Goal: Information Seeking & Learning: Check status

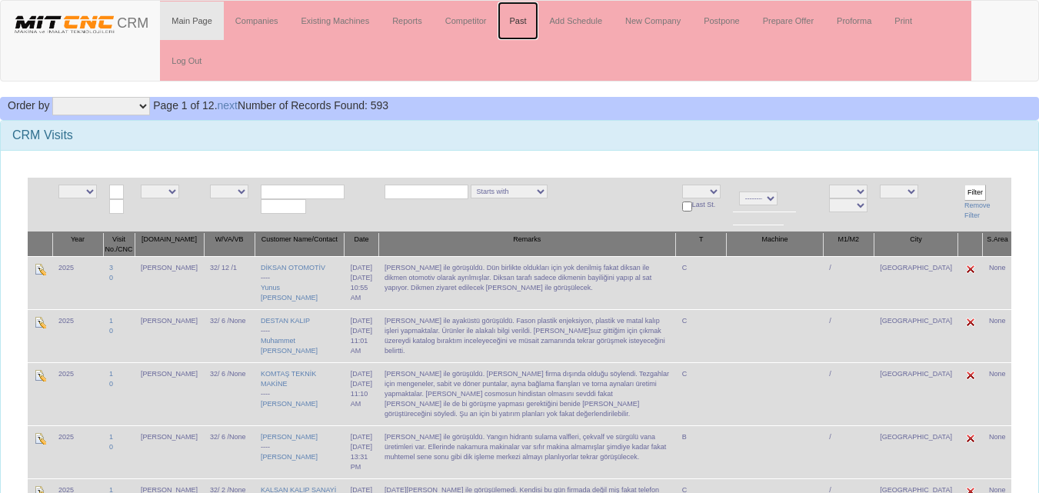
click at [528, 18] on link "Past" at bounding box center [518, 21] width 40 height 38
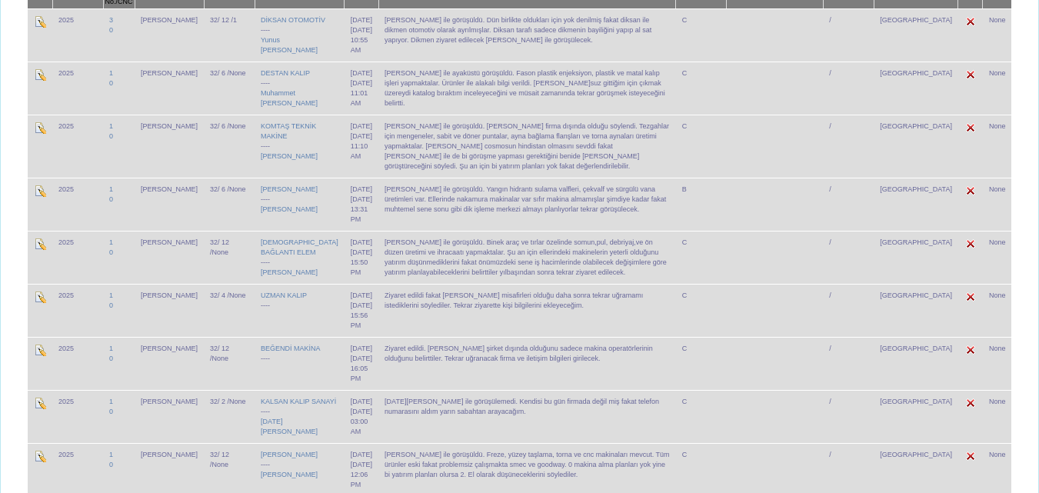
scroll to position [231, 0]
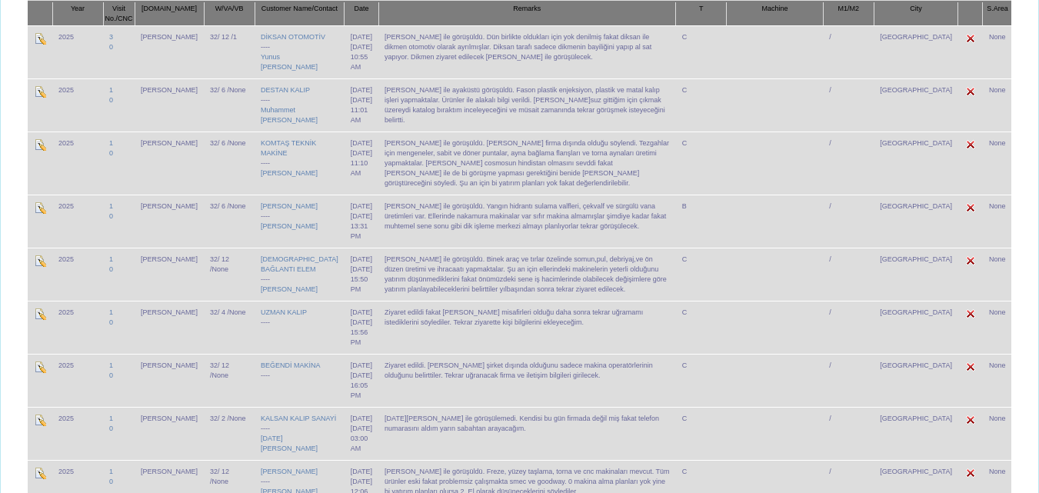
click at [415, 245] on td "[PERSON_NAME] ile görüşüldü. Yangın hidrantı sulama valfleri, çekvalf ve sürgül…" at bounding box center [527, 221] width 298 height 53
click at [443, 237] on td "[PERSON_NAME] ile görüşüldü. Yangın hidrantı sulama valfleri, çekvalf ve sürgül…" at bounding box center [527, 221] width 298 height 53
click at [461, 236] on td "[PERSON_NAME] ile görüşüldü. Yangın hidrantı sulama valfleri, çekvalf ve sürgül…" at bounding box center [527, 221] width 298 height 53
click at [435, 118] on td "[PERSON_NAME] ile ayaküstü görüşüldü. Fason plastik enjeksiyon, plastik ve mata…" at bounding box center [527, 104] width 298 height 53
click at [456, 117] on td "[PERSON_NAME] ile ayaküstü görüşüldü. Fason plastik enjeksiyon, plastik ve mata…" at bounding box center [527, 104] width 298 height 53
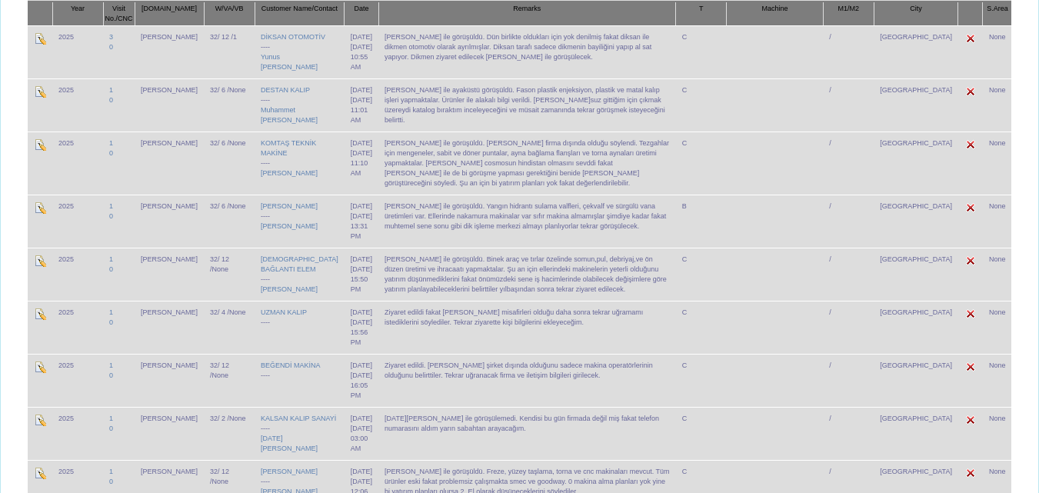
click at [351, 122] on div "[DATE] 11:01 AM" at bounding box center [362, 110] width 22 height 30
click at [351, 120] on div "[DATE] 11:01 AM" at bounding box center [362, 110] width 22 height 30
click at [351, 119] on div "[DATE] 11:01 AM" at bounding box center [362, 110] width 22 height 30
click at [351, 110] on div "[DATE] 11:01 AM" at bounding box center [362, 110] width 22 height 30
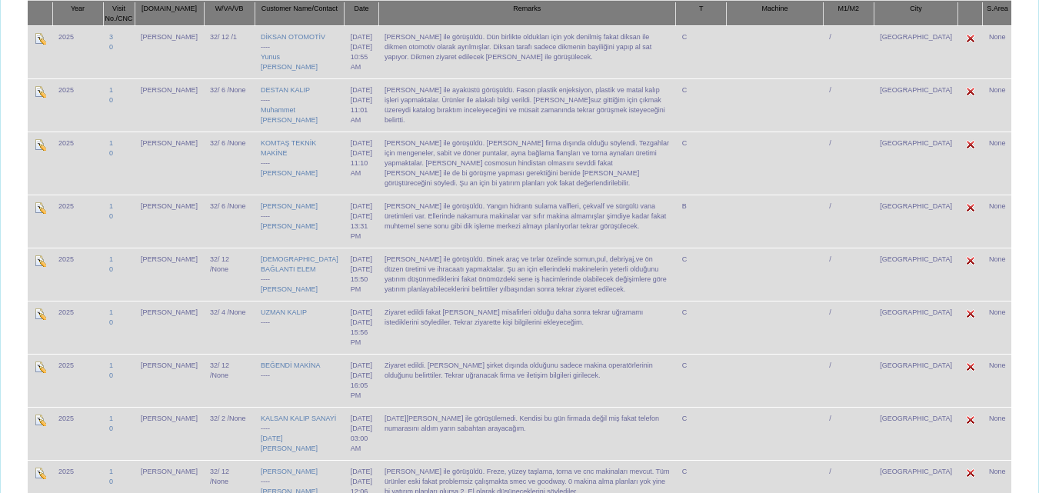
click at [345, 104] on td "[DATE] [DATE] 11:01 AM" at bounding box center [362, 104] width 34 height 53
click at [345, 102] on td "[DATE] [DATE] 11:01 AM" at bounding box center [362, 104] width 34 height 53
click at [351, 102] on td "[DATE] [DATE] 11:01 AM" at bounding box center [362, 104] width 34 height 53
click at [355, 102] on td "[DATE] [DATE] 11:01 AM" at bounding box center [362, 104] width 34 height 53
click at [357, 108] on div "[DATE] 11:01 AM" at bounding box center [362, 110] width 22 height 30
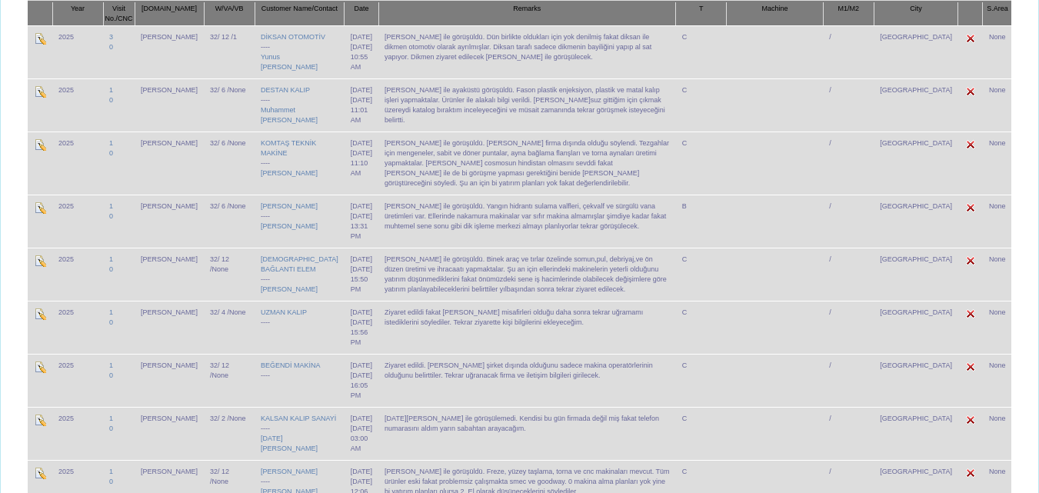
click at [351, 111] on div "[DATE] 11:01 AM" at bounding box center [362, 110] width 22 height 30
click at [351, 109] on div "[DATE] 11:01 AM" at bounding box center [362, 110] width 22 height 30
click at [345, 100] on td "[DATE] [DATE] 11:01 AM" at bounding box center [362, 104] width 34 height 53
click at [351, 110] on div "[DATE] 11:01 AM" at bounding box center [362, 110] width 22 height 30
click at [351, 111] on div "[DATE] 11:01 AM" at bounding box center [362, 110] width 22 height 30
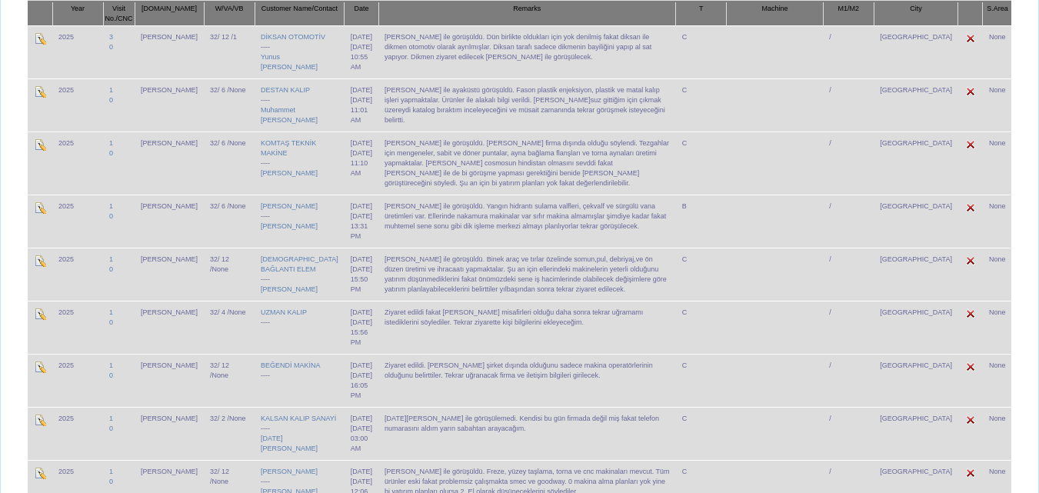
click at [351, 118] on div "[DATE] 11:01 AM" at bounding box center [362, 110] width 22 height 30
click at [351, 119] on div "[DATE] 11:01 AM" at bounding box center [362, 110] width 22 height 30
click at [351, 120] on div "[DATE] 11:01 AM" at bounding box center [362, 110] width 22 height 30
click at [353, 115] on div "[DATE] 11:01 AM" at bounding box center [362, 110] width 22 height 30
click at [353, 113] on div "[DATE] 11:01 AM" at bounding box center [362, 110] width 22 height 30
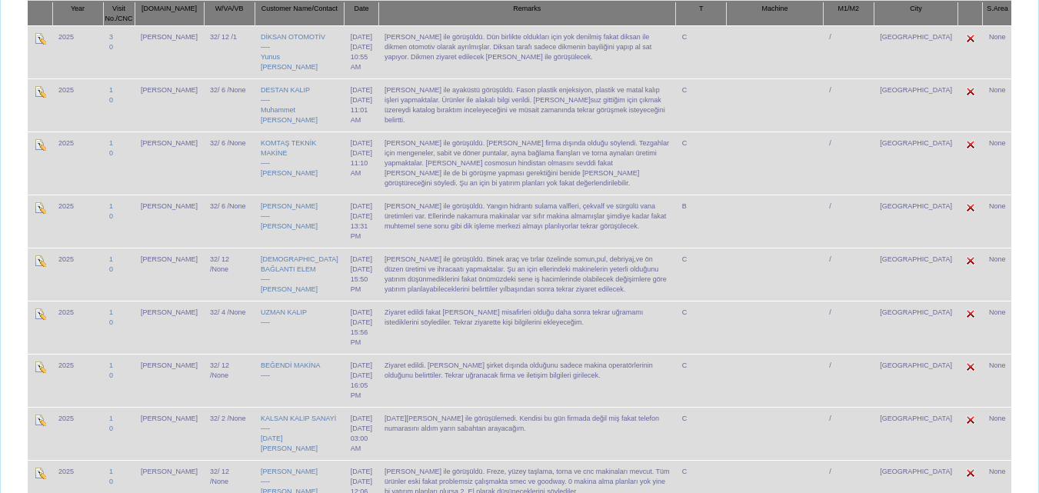
click at [355, 103] on td "[DATE] [DATE] 11:01 AM" at bounding box center [362, 104] width 34 height 53
click at [350, 102] on td "[DATE] [DATE] 11:01 AM" at bounding box center [362, 104] width 34 height 53
click at [345, 103] on td "[DATE] [DATE] 11:01 AM" at bounding box center [362, 104] width 34 height 53
click at [345, 104] on td "[DATE] [DATE] 11:01 AM" at bounding box center [362, 104] width 34 height 53
click at [345, 103] on td "[DATE] [DATE] 11:01 AM" at bounding box center [362, 104] width 34 height 53
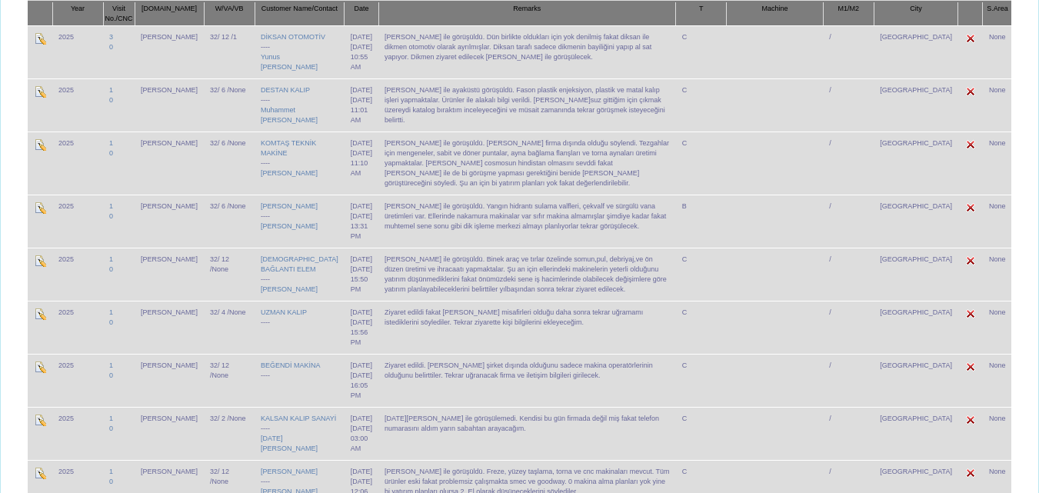
click at [351, 111] on div "[DATE] 11:01 AM" at bounding box center [362, 110] width 22 height 30
click at [351, 118] on div "[DATE] 11:01 AM" at bounding box center [362, 110] width 22 height 30
click at [351, 119] on div "[DATE] 11:01 AM" at bounding box center [362, 110] width 22 height 30
click at [351, 120] on div "[DATE] 11:01 AM" at bounding box center [362, 110] width 22 height 30
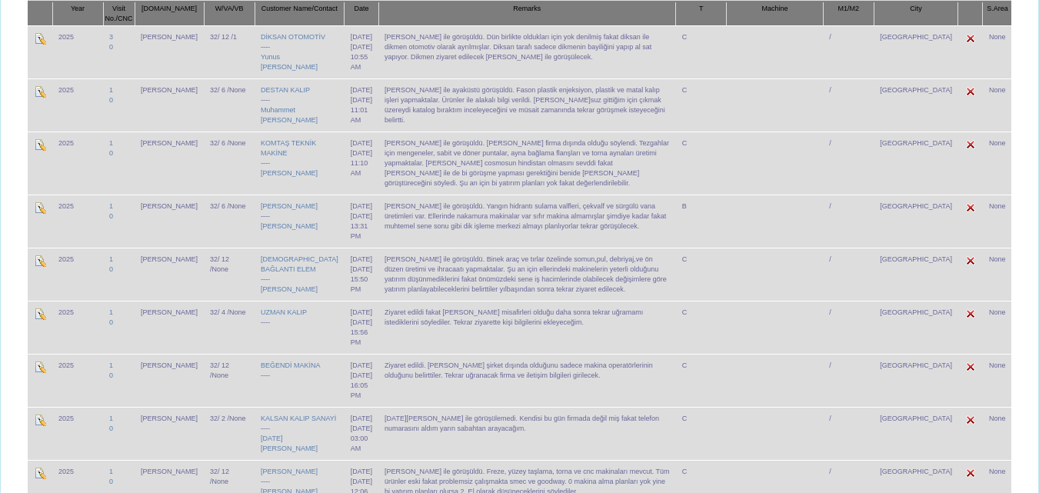
click at [351, 114] on div "[DATE] 11:01 AM" at bounding box center [362, 110] width 22 height 30
click at [351, 113] on div "[DATE] 11:01 AM" at bounding box center [362, 110] width 22 height 30
click at [351, 122] on div "[DATE] 11:01 AM" at bounding box center [362, 110] width 22 height 30
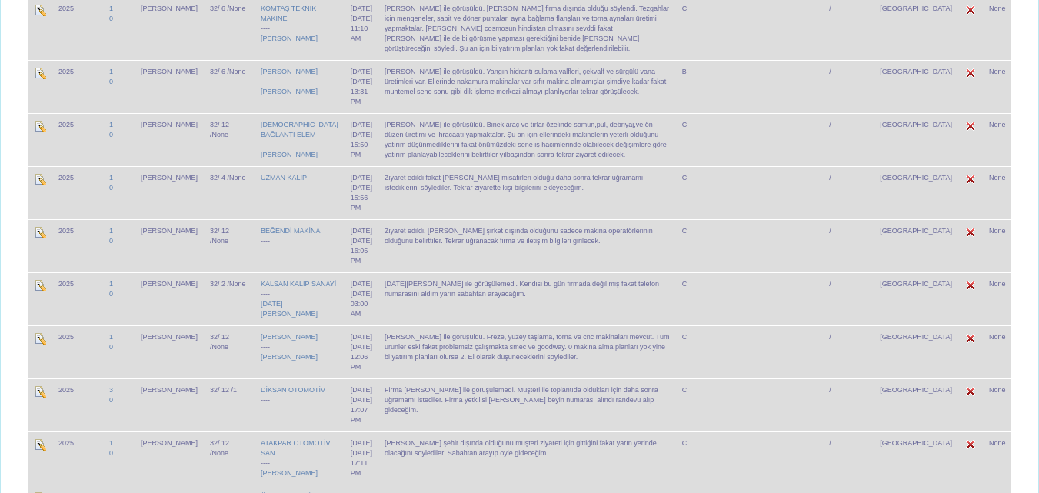
scroll to position [385, 0]
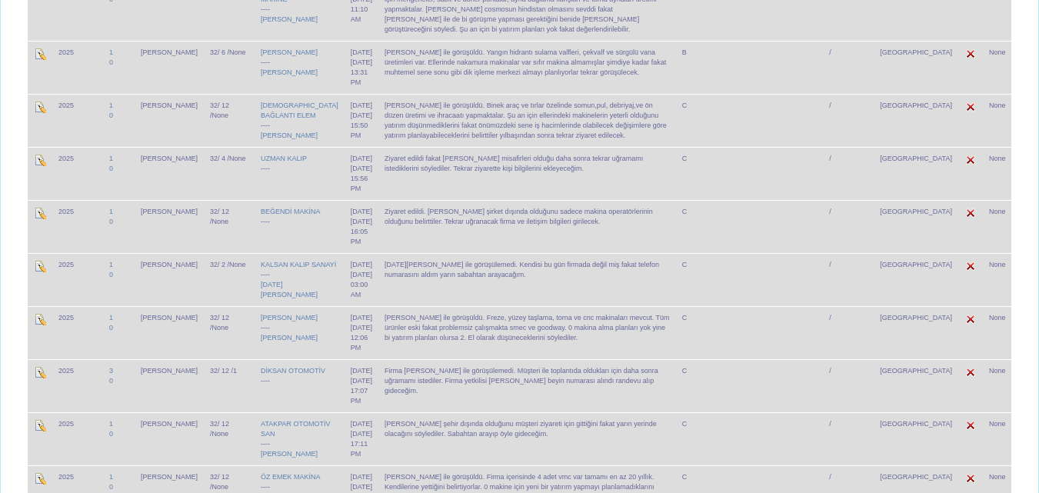
click at [405, 222] on td "Ziyaret edildi. [PERSON_NAME] şirket dışında olduğunu sadece makina operatörler…" at bounding box center [527, 226] width 298 height 53
click at [420, 224] on td "Ziyaret edildi. [PERSON_NAME] şirket dışında olduğunu sadece makina operatörler…" at bounding box center [527, 226] width 298 height 53
click at [445, 225] on td "Ziyaret edildi. [PERSON_NAME] şirket dışında olduğunu sadece makina operatörler…" at bounding box center [527, 226] width 298 height 53
click at [464, 226] on td "Ziyaret edildi. [PERSON_NAME] şirket dışında olduğunu sadece makina operatörler…" at bounding box center [527, 226] width 298 height 53
click at [476, 225] on td "Ziyaret edildi. [PERSON_NAME] şirket dışında olduğunu sadece makina operatörler…" at bounding box center [527, 226] width 298 height 53
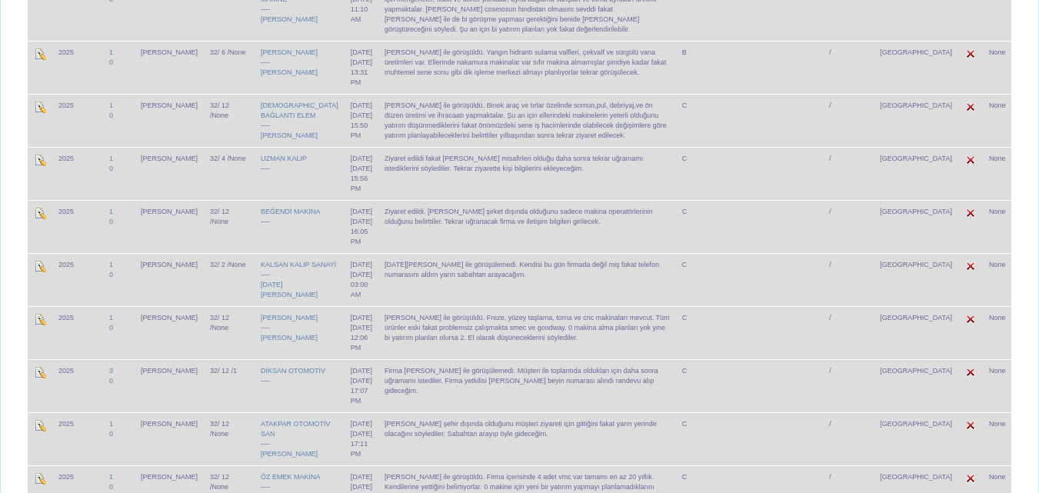
click at [487, 225] on td "Ziyaret edildi. [PERSON_NAME] şirket dışında olduğunu sadece makina operatörler…" at bounding box center [527, 226] width 298 height 53
click at [482, 187] on td "Ziyaret edildi fakat [PERSON_NAME] misafirleri olduğu daha sonra tekrar uğramam…" at bounding box center [527, 173] width 298 height 53
click at [515, 188] on td "Ziyaret edildi fakat [PERSON_NAME] misafirleri olduğu daha sonra tekrar uğramam…" at bounding box center [527, 173] width 298 height 53
click at [569, 191] on td "Ziyaret edildi fakat [PERSON_NAME] misafirleri olduğu daha sonra tekrar uğramam…" at bounding box center [527, 173] width 298 height 53
click at [538, 190] on td "Ziyaret edildi fakat [PERSON_NAME] misafirleri olduğu daha sonra tekrar uğramam…" at bounding box center [527, 173] width 298 height 53
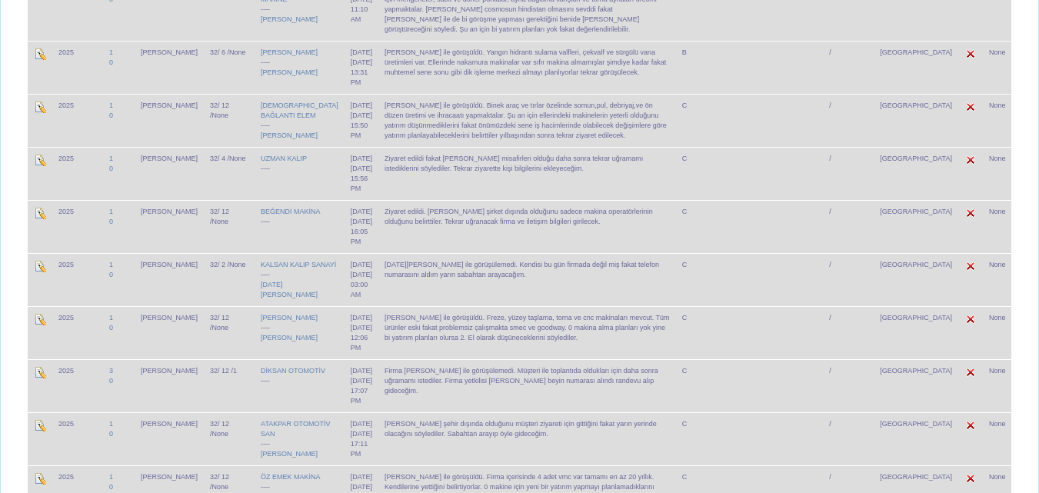
click at [502, 188] on td "Ziyaret edildi fakat [PERSON_NAME] misafirleri olduğu daha sonra tekrar uğramam…" at bounding box center [527, 173] width 298 height 53
click at [475, 190] on td "Ziyaret edildi fakat [PERSON_NAME] misafirleri olduğu daha sonra tekrar uğramam…" at bounding box center [527, 173] width 298 height 53
click at [449, 188] on td "Ziyaret edildi fakat [PERSON_NAME] misafirleri olduğu daha sonra tekrar uğramam…" at bounding box center [527, 173] width 298 height 53
click at [415, 188] on td "Ziyaret edildi fakat [PERSON_NAME] misafirleri olduğu daha sonra tekrar uğramam…" at bounding box center [527, 173] width 298 height 53
click at [401, 188] on td "Ziyaret edildi fakat [PERSON_NAME] misafirleri olduğu daha sonra tekrar uğramam…" at bounding box center [527, 173] width 298 height 53
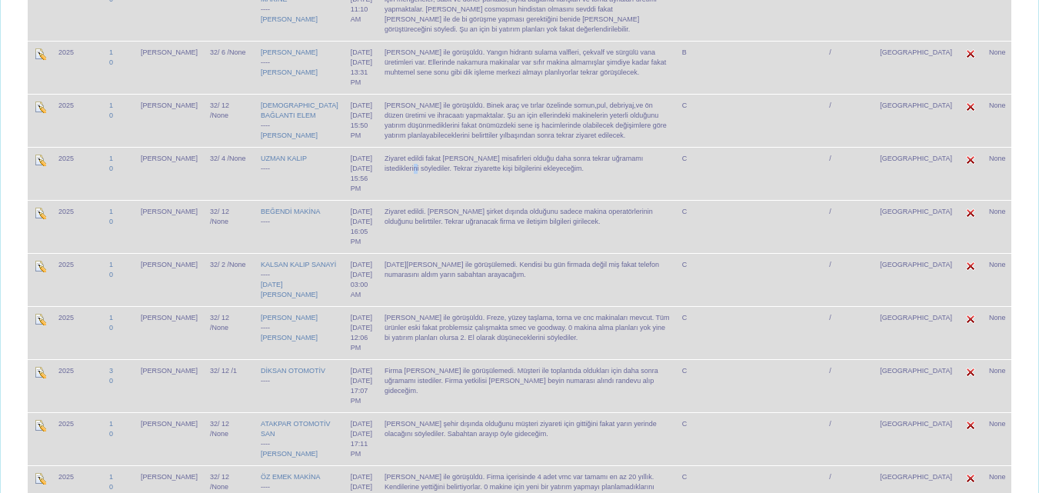
click at [402, 185] on td "Ziyaret edildi fakat [PERSON_NAME] misafirleri olduğu daha sonra tekrar uğramam…" at bounding box center [527, 173] width 298 height 53
click at [404, 182] on td "Ziyaret edildi fakat [PERSON_NAME] misafirleri olduğu daha sonra tekrar uğramam…" at bounding box center [527, 173] width 298 height 53
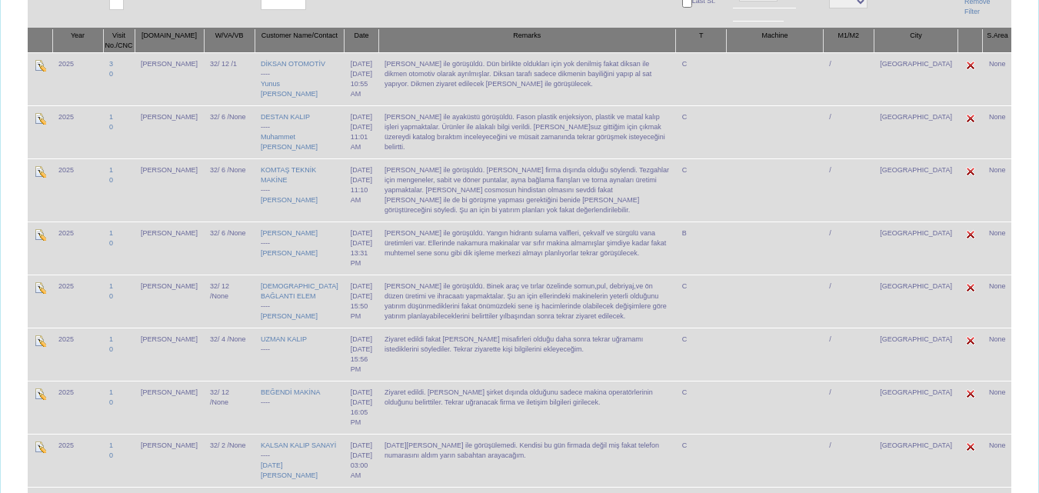
scroll to position [231, 0]
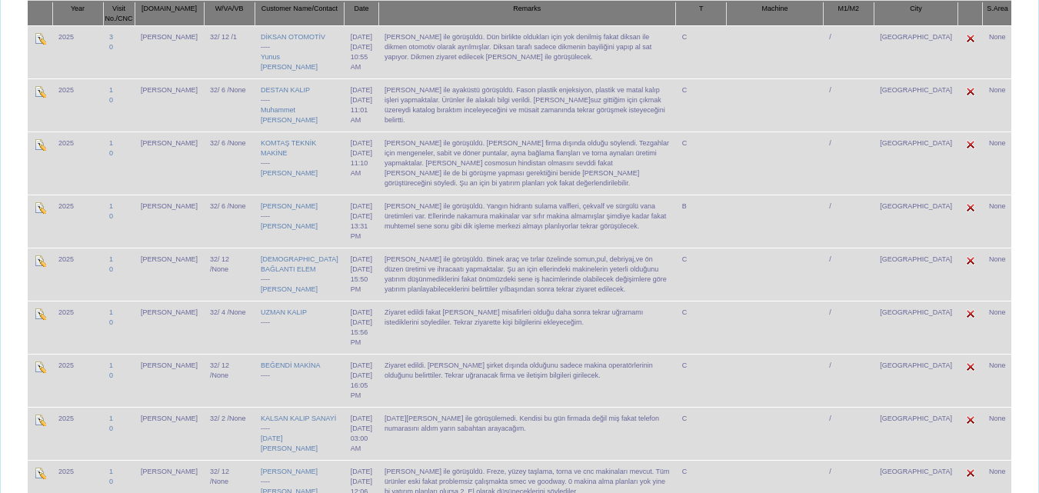
click at [416, 117] on td "[PERSON_NAME] ile ayaküstü görüşüldü. Fason plastik enjeksiyon, plastik ve mata…" at bounding box center [527, 104] width 298 height 53
click at [455, 125] on td "[PERSON_NAME] ile ayaküstü görüşüldü. Fason plastik enjeksiyon, plastik ve mata…" at bounding box center [527, 104] width 298 height 53
click at [477, 119] on td "[PERSON_NAME] ile ayaküstü görüşüldü. Fason plastik enjeksiyon, plastik ve mata…" at bounding box center [527, 104] width 298 height 53
click at [509, 119] on td "[PERSON_NAME] ile ayaküstü görüşüldü. Fason plastik enjeksiyon, plastik ve mata…" at bounding box center [527, 104] width 298 height 53
click at [408, 132] on td "[PERSON_NAME] ile ayaküstü görüşüldü. Fason plastik enjeksiyon, plastik ve mata…" at bounding box center [527, 104] width 298 height 53
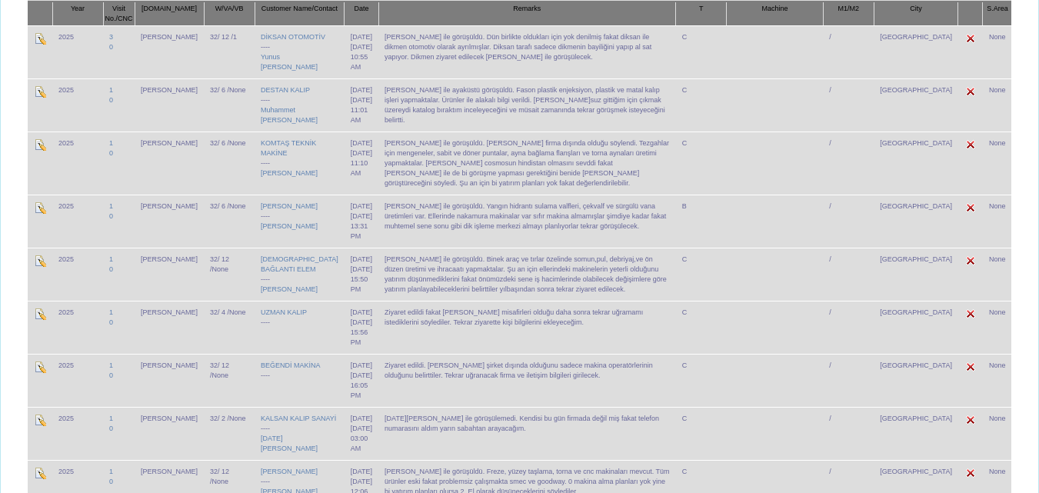
click at [438, 132] on td "[PERSON_NAME] ile ayaküstü görüşüldü. Fason plastik enjeksiyon, plastik ve mata…" at bounding box center [527, 104] width 298 height 53
click at [430, 120] on td "[PERSON_NAME] ile ayaküstü görüşüldü. Fason plastik enjeksiyon, plastik ve mata…" at bounding box center [527, 104] width 298 height 53
click at [406, 120] on td "[PERSON_NAME] ile ayaküstü görüşüldü. Fason plastik enjeksiyon, plastik ve mata…" at bounding box center [527, 104] width 298 height 53
click at [402, 129] on td "[PERSON_NAME] ile ayaküstü görüşüldü. Fason plastik enjeksiyon, plastik ve mata…" at bounding box center [527, 104] width 298 height 53
click at [412, 129] on td "[PERSON_NAME] ile ayaküstü görüşüldü. Fason plastik enjeksiyon, plastik ve mata…" at bounding box center [527, 104] width 298 height 53
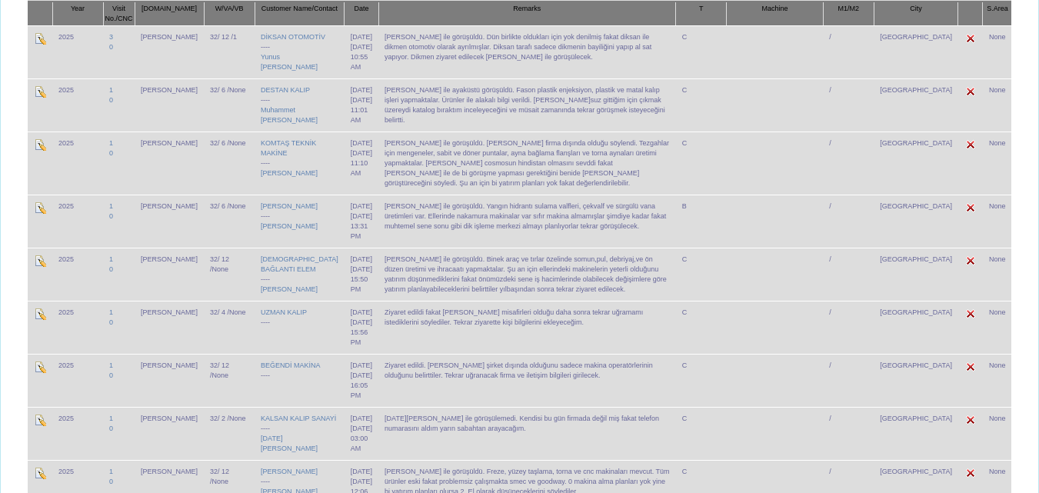
click at [441, 129] on td "[PERSON_NAME] ile ayaküstü görüşüldü. Fason plastik enjeksiyon, plastik ve mata…" at bounding box center [527, 104] width 298 height 53
click at [435, 122] on td "[PERSON_NAME] ile ayaküstü görüşüldü. Fason plastik enjeksiyon, plastik ve mata…" at bounding box center [527, 104] width 298 height 53
click at [406, 122] on td "[PERSON_NAME] ile ayaküstü görüşüldü. Fason plastik enjeksiyon, plastik ve mata…" at bounding box center [527, 104] width 298 height 53
click at [396, 110] on td "[PERSON_NAME] ile ayaküstü görüşüldü. Fason plastik enjeksiyon, plastik ve mata…" at bounding box center [527, 104] width 298 height 53
click at [419, 109] on td "[PERSON_NAME] ile ayaküstü görüşüldü. Fason plastik enjeksiyon, plastik ve mata…" at bounding box center [527, 104] width 298 height 53
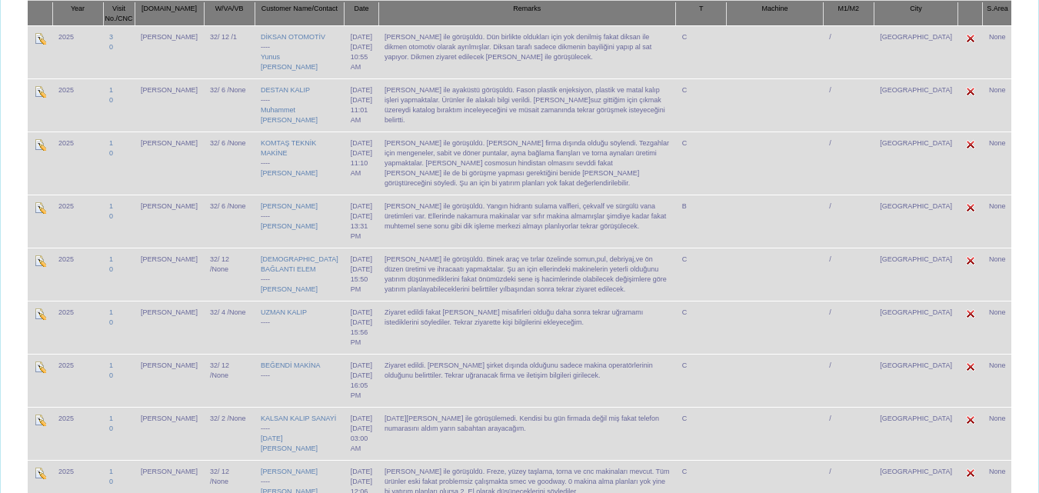
click at [438, 104] on td "[PERSON_NAME] ile ayaküstü görüşüldü. Fason plastik enjeksiyon, plastik ve mata…" at bounding box center [527, 104] width 298 height 53
click at [459, 105] on td "[PERSON_NAME] ile ayaküstü görüşüldü. Fason plastik enjeksiyon, plastik ve mata…" at bounding box center [527, 104] width 298 height 53
click at [480, 112] on td "[PERSON_NAME] ile ayaküstü görüşüldü. Fason plastik enjeksiyon, plastik ve mata…" at bounding box center [527, 104] width 298 height 53
click at [455, 175] on td "[PERSON_NAME] ile görüşüldü. [PERSON_NAME] firma dışında olduğu söylendi. Tezga…" at bounding box center [527, 163] width 298 height 63
click at [464, 175] on td "[PERSON_NAME] ile görüşüldü. [PERSON_NAME] firma dışında olduğu söylendi. Tezga…" at bounding box center [527, 163] width 298 height 63
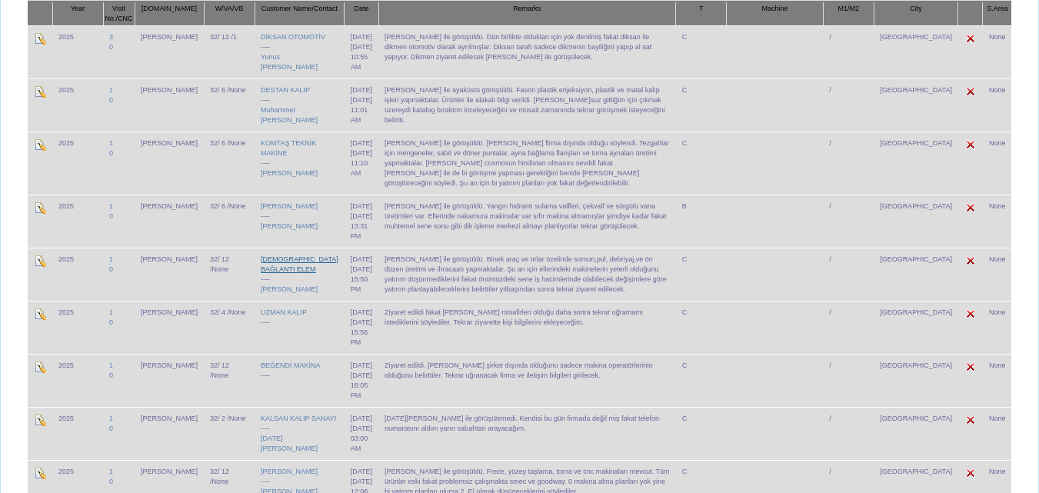
scroll to position [308, 0]
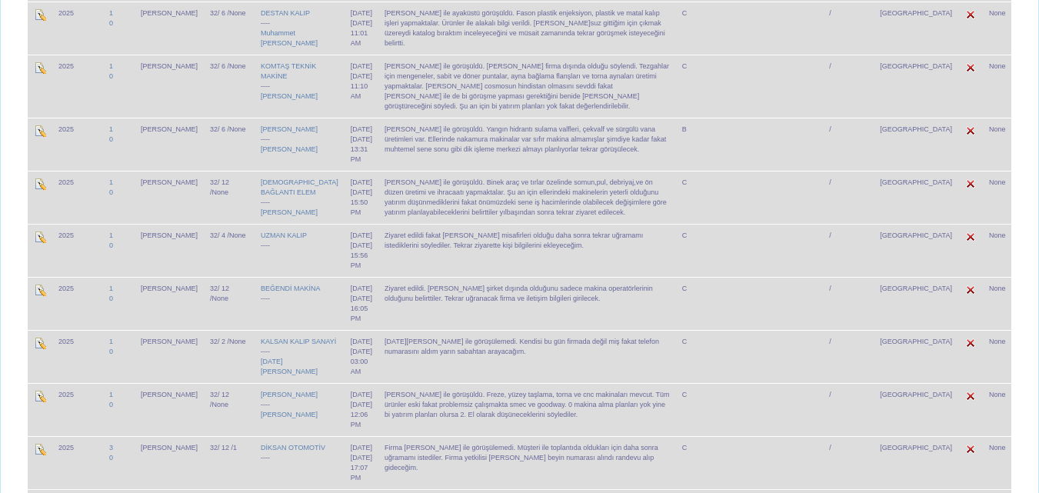
click at [477, 203] on td "[PERSON_NAME] ile görüşüldü. Binek araç ve tırlar özelinde somun,pul, debriyaj,…" at bounding box center [527, 197] width 298 height 53
click at [428, 216] on td "[PERSON_NAME] ile görüşüldü. Binek araç ve tırlar özelinde somun,pul, debriyaj,…" at bounding box center [527, 197] width 298 height 53
click at [434, 208] on td "[PERSON_NAME] ile görüşüldü. Binek araç ve tırlar özelinde somun,pul, debriyaj,…" at bounding box center [527, 197] width 298 height 53
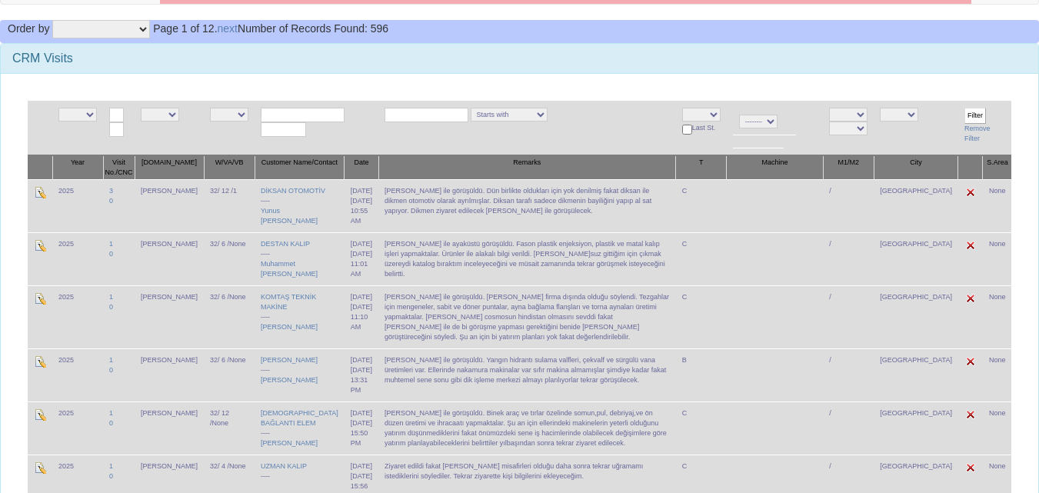
scroll to position [154, 0]
